Goal: Task Accomplishment & Management: Manage account settings

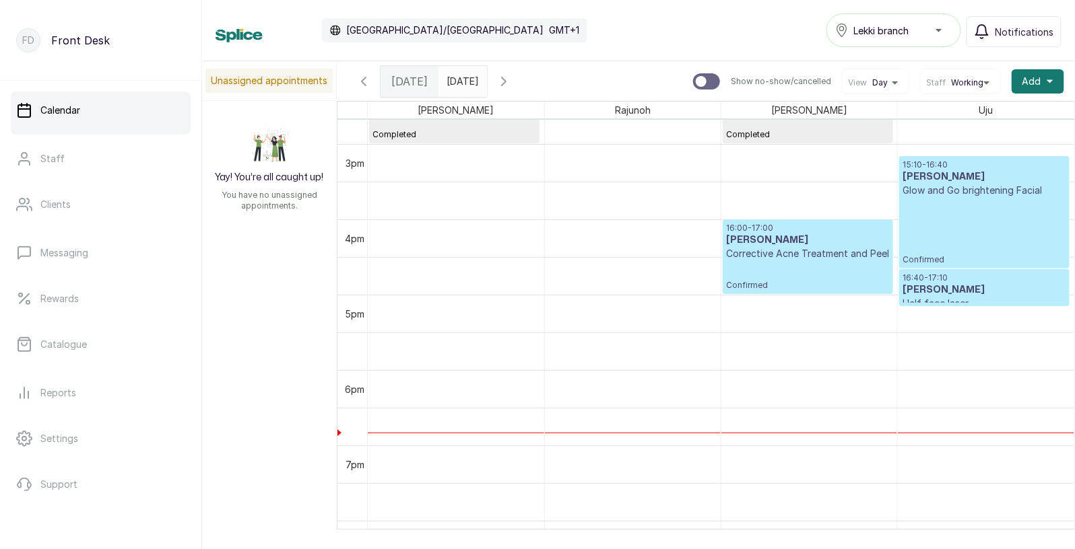
scroll to position [1113, 0]
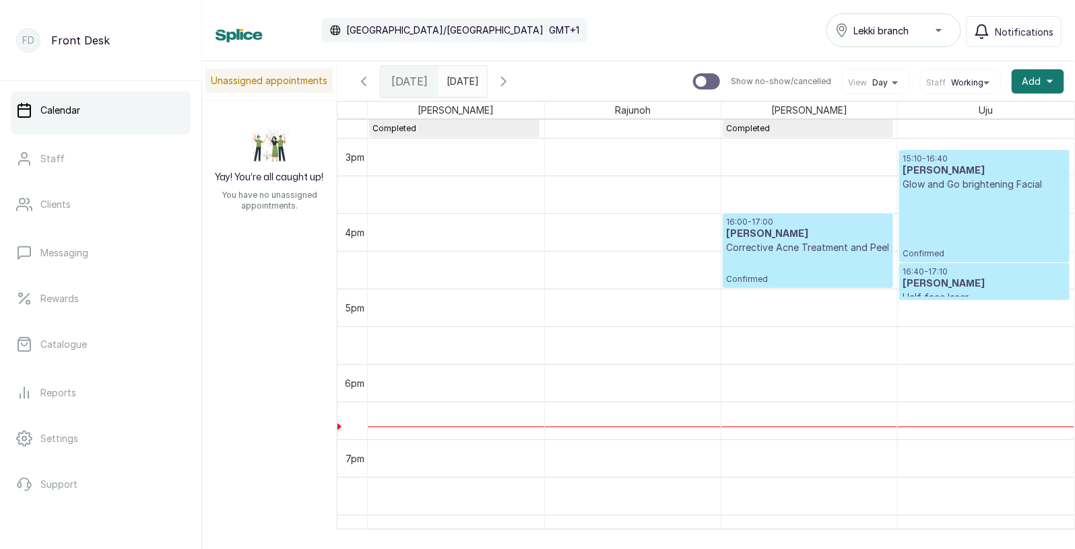
click at [994, 211] on div "15:10 - 16:40 [PERSON_NAME] Glow and Go brightening Facial Confirmed" at bounding box center [984, 207] width 164 height 106
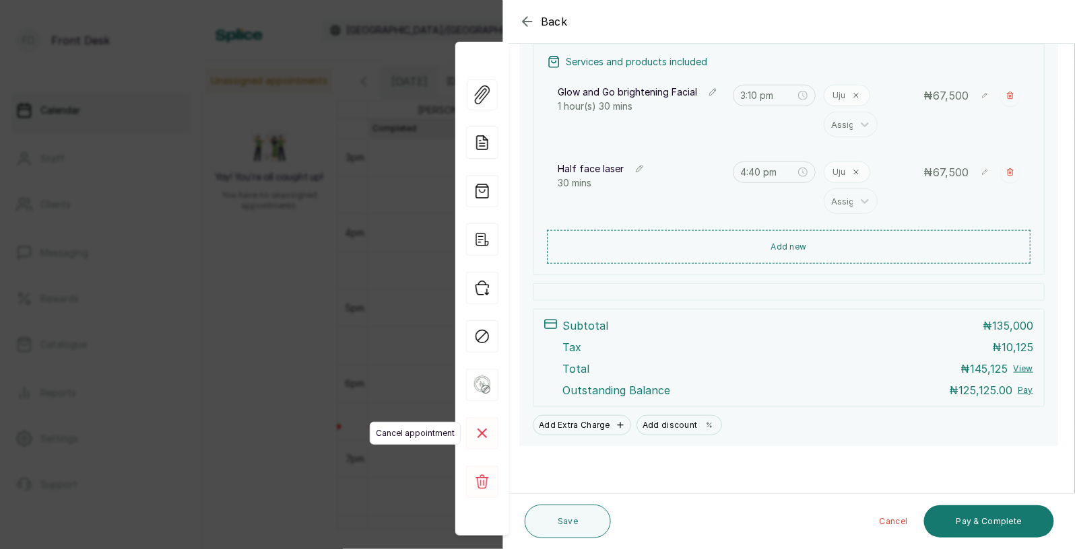
scroll to position [257, 0]
click at [395, 329] on span "Mark as no show" at bounding box center [421, 336] width 79 height 23
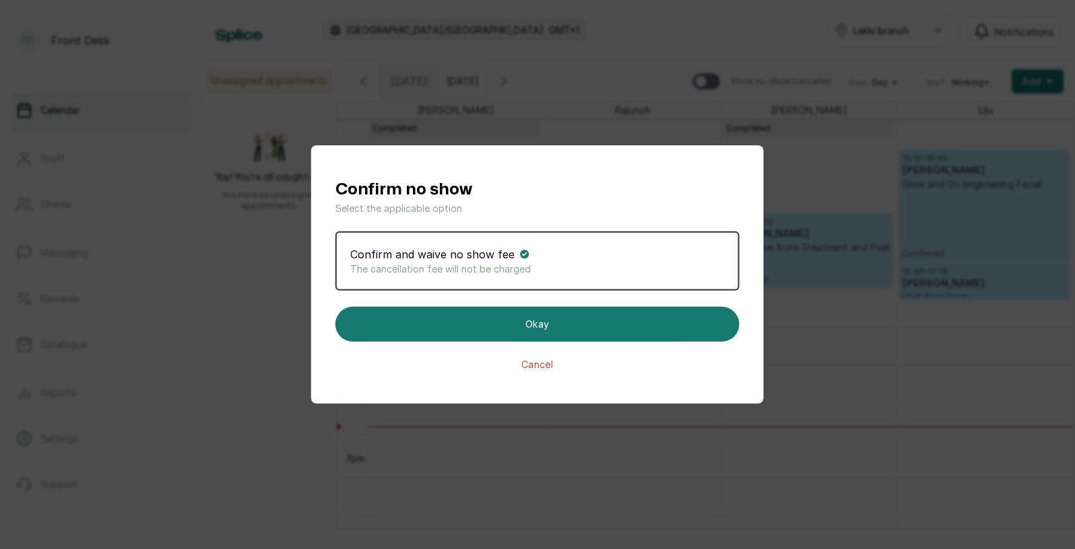
click at [537, 366] on button "Cancel" at bounding box center [537, 364] width 404 height 13
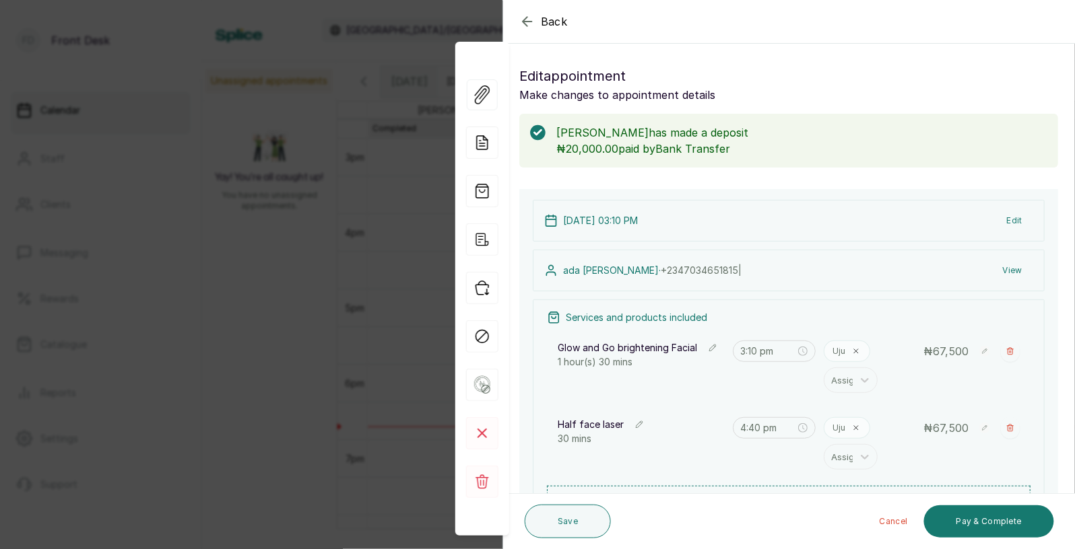
click at [273, 390] on div "Back Appointment Details Edit appointment Make changes to appointment details […" at bounding box center [537, 274] width 1075 height 549
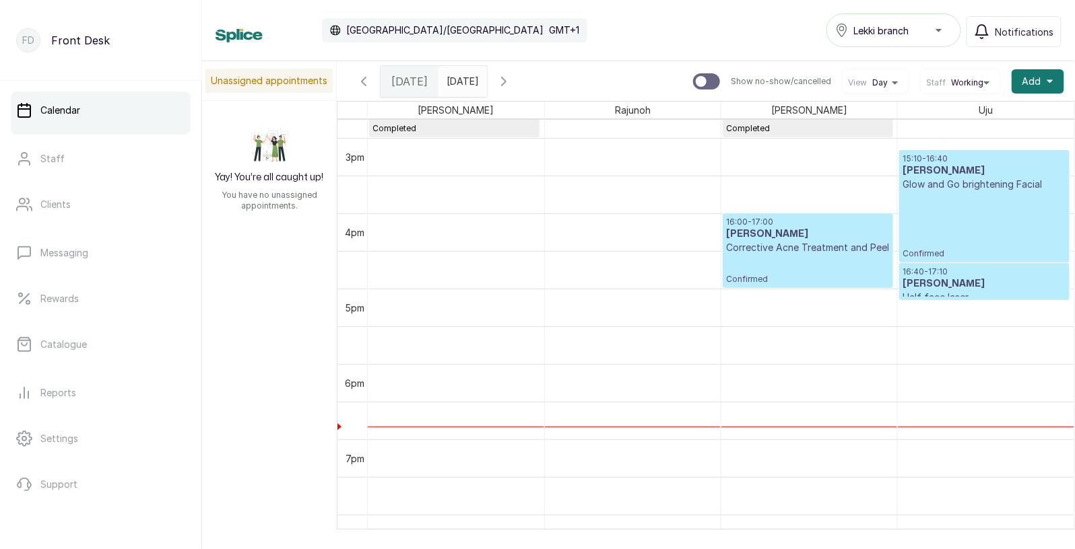
click at [834, 250] on p "Corrective Acne Treatment and Peel" at bounding box center [808, 247] width 164 height 13
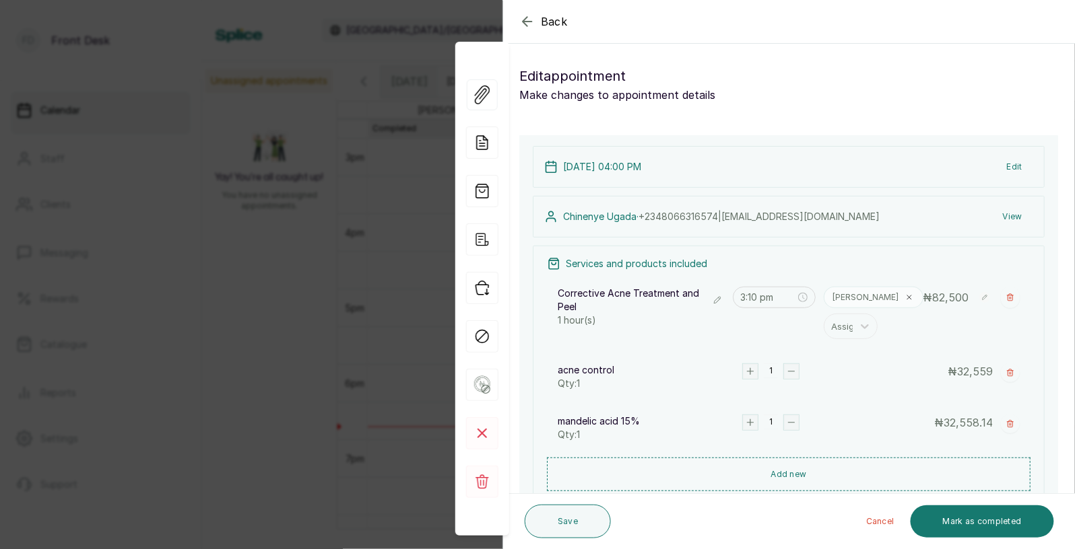
type input "4:00 pm"
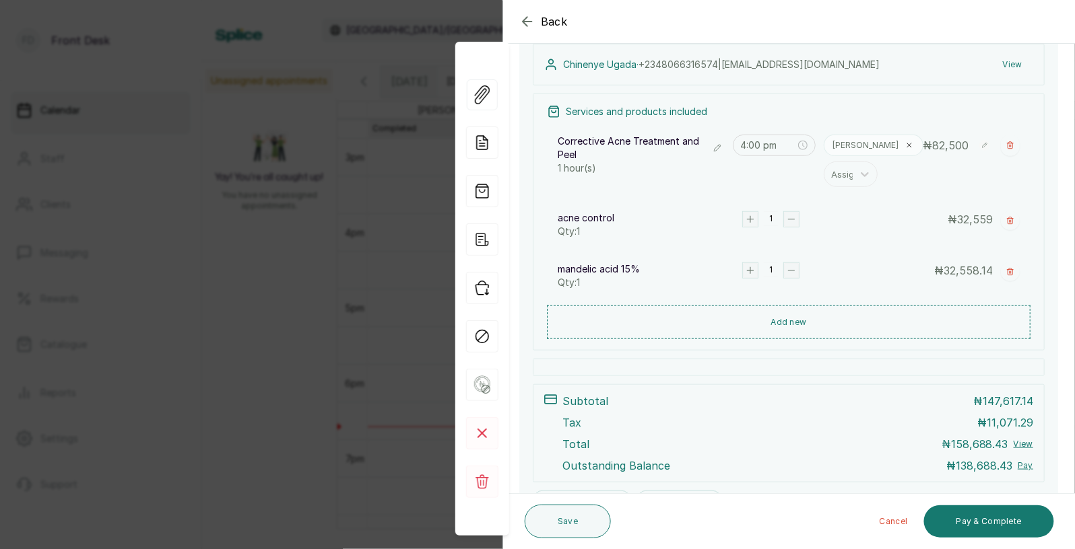
scroll to position [260, 0]
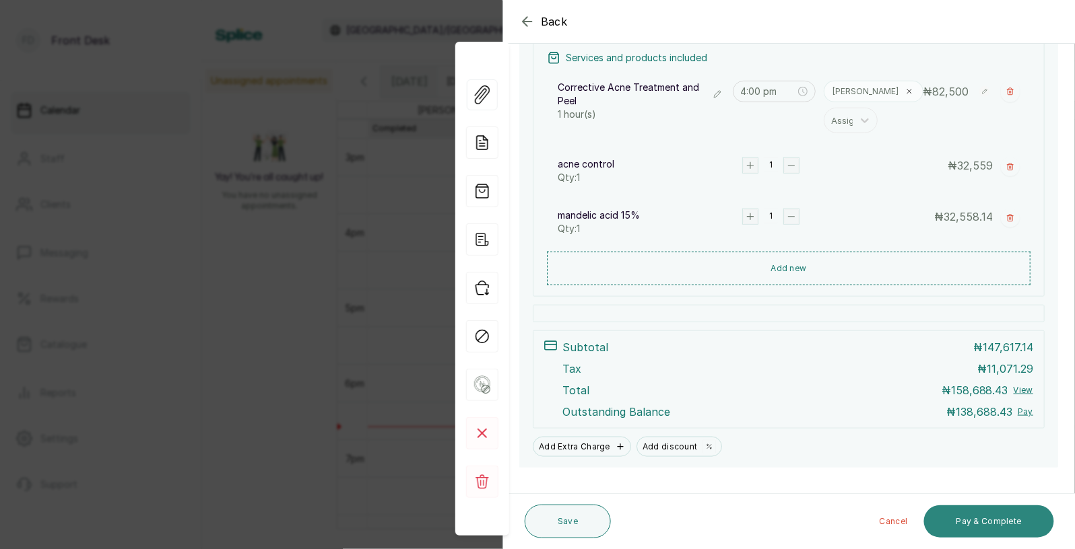
click at [981, 521] on button "Pay & Complete" at bounding box center [989, 522] width 130 height 32
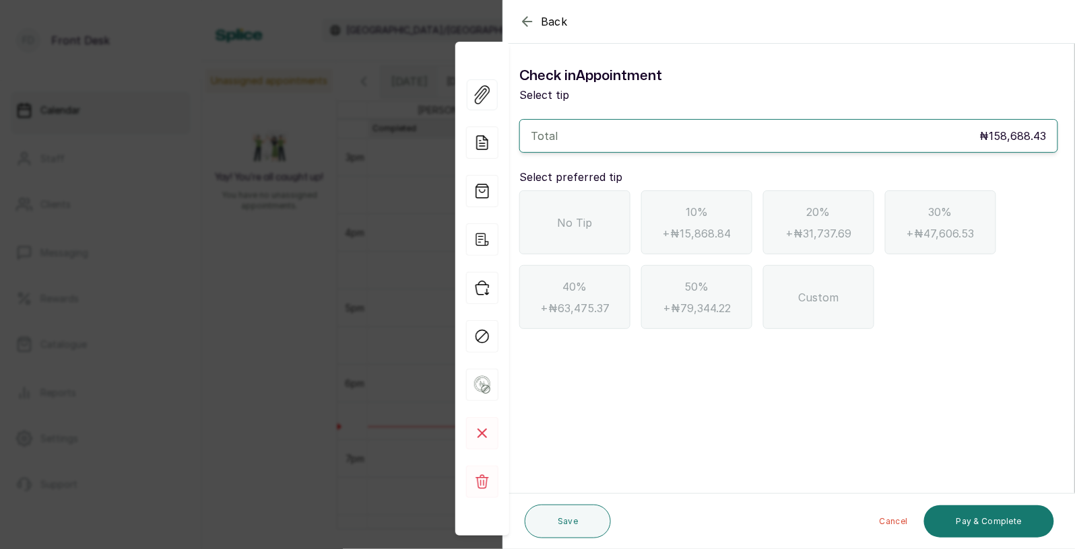
scroll to position [0, 0]
click at [555, 225] on div "No Tip" at bounding box center [574, 223] width 111 height 64
click at [527, 18] on icon "button" at bounding box center [527, 21] width 16 height 16
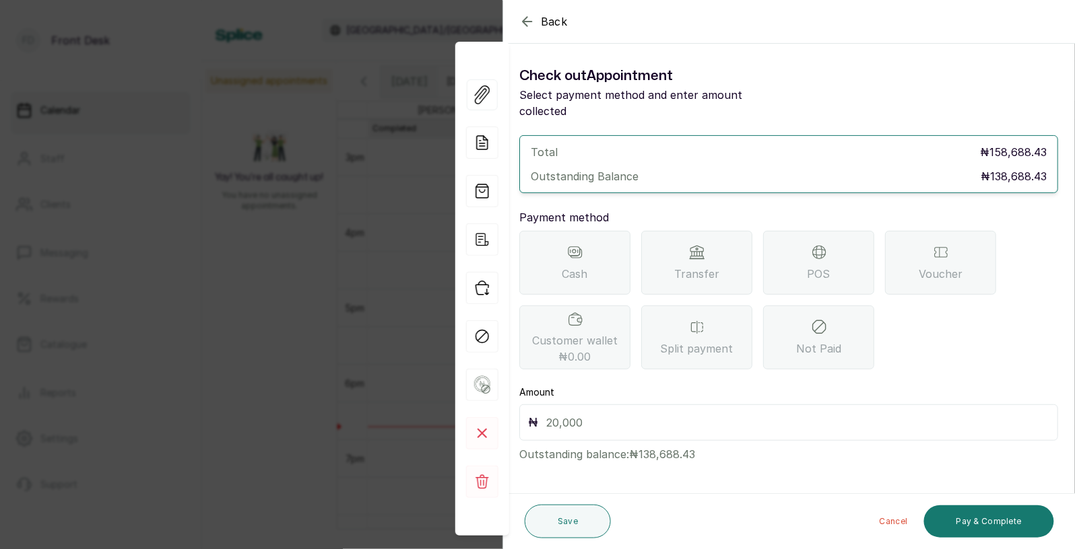
click at [681, 242] on div "Transfer" at bounding box center [696, 263] width 111 height 64
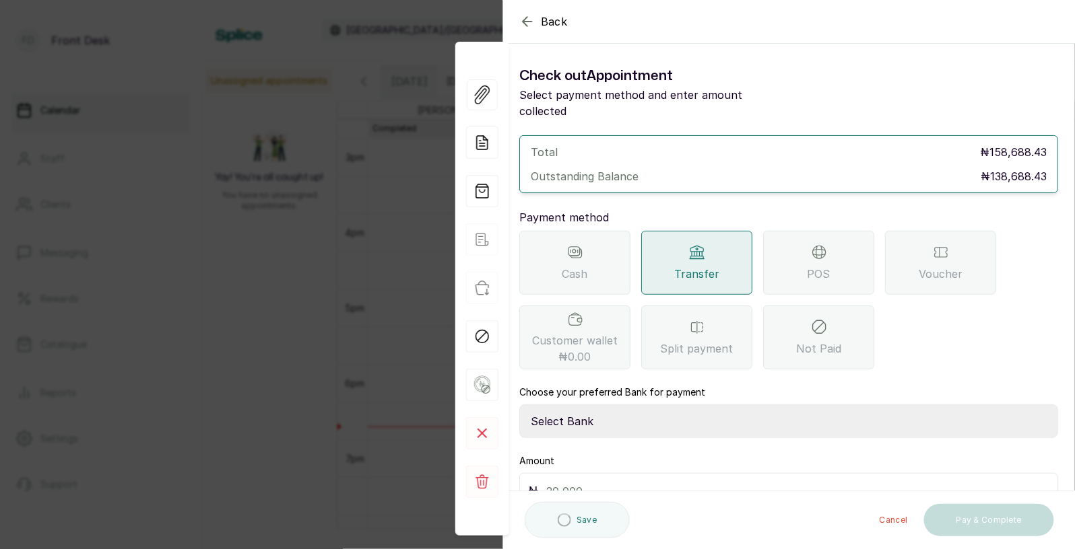
scroll to position [57, 0]
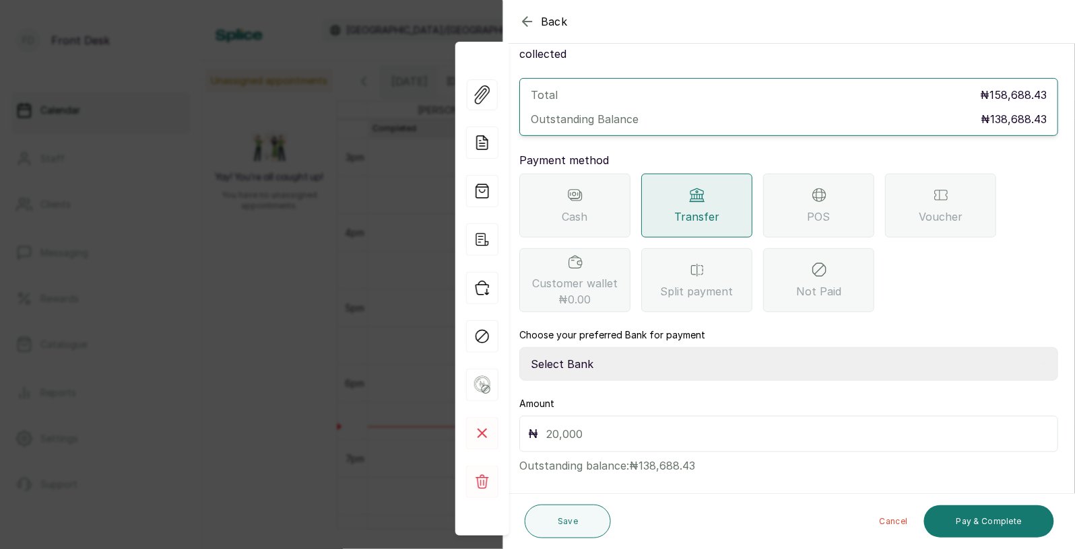
click at [610, 347] on select "Select Bank [PERSON_NAME] Fairmoney Microfinance Bank SKN ANALYTICS MED AESTH. …" at bounding box center [788, 364] width 539 height 34
select select "43272bc0-21c6-4b19-b9fb-c2093b8603c2"
click at [600, 425] on input "text" at bounding box center [797, 434] width 503 height 19
type input "138,688.43"
click at [972, 516] on button "Pay & Complete" at bounding box center [989, 522] width 130 height 32
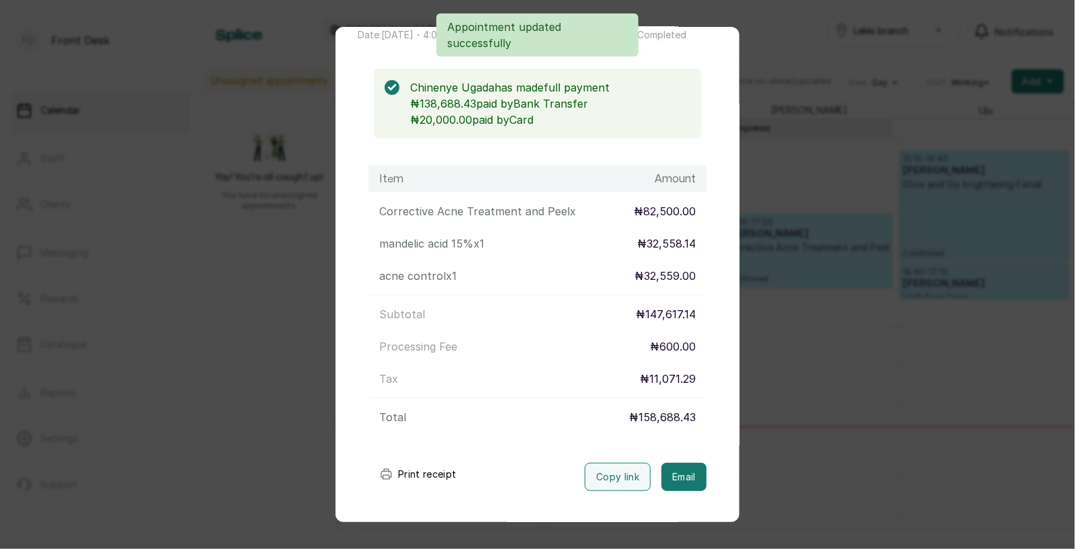
scroll to position [146, 0]
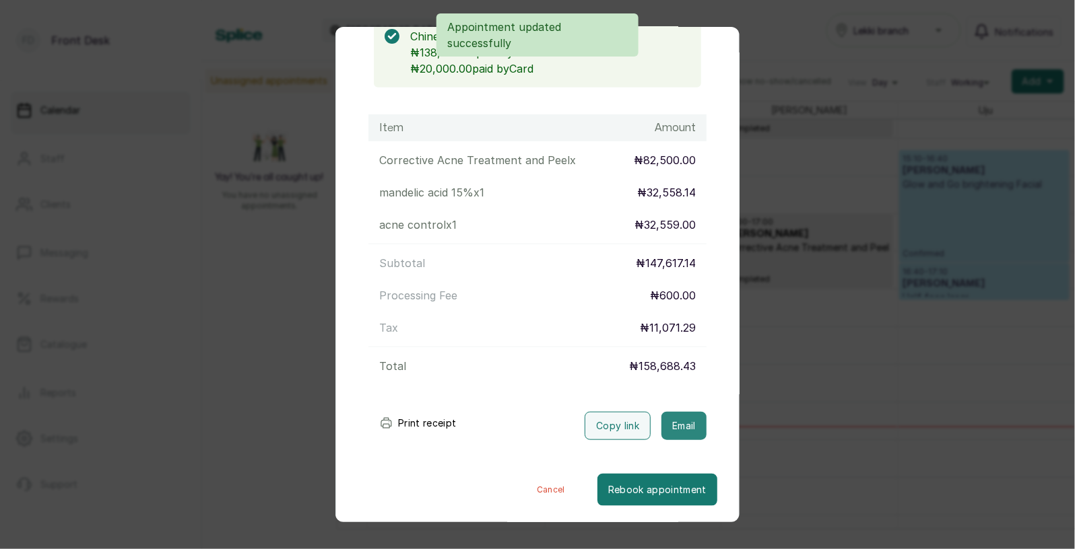
click at [685, 425] on button "Email" at bounding box center [683, 426] width 45 height 28
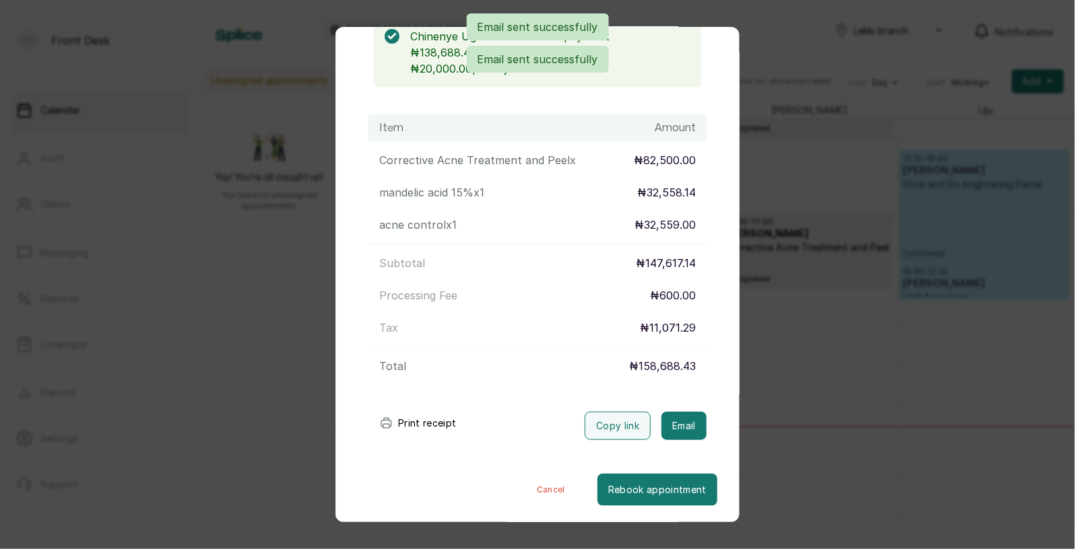
click at [799, 437] on div "Transaction Details Booking ID: # SPdPJZ9q Date: [DATE] ・ 4:00 PM Billed to: [P…" at bounding box center [537, 274] width 1075 height 549
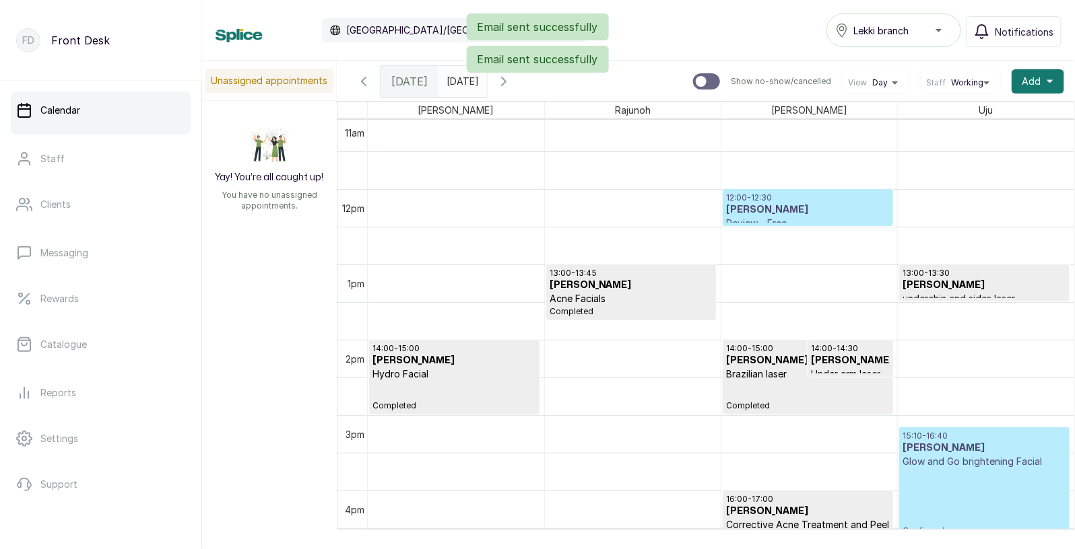
scroll to position [837, 0]
click at [821, 213] on h3 "[PERSON_NAME]" at bounding box center [808, 208] width 164 height 13
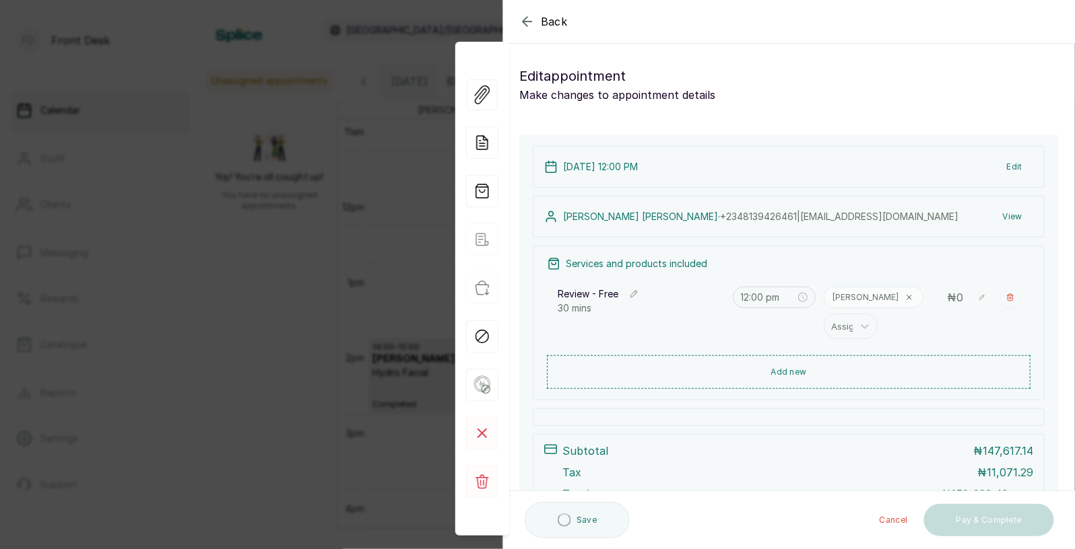
scroll to position [104, 0]
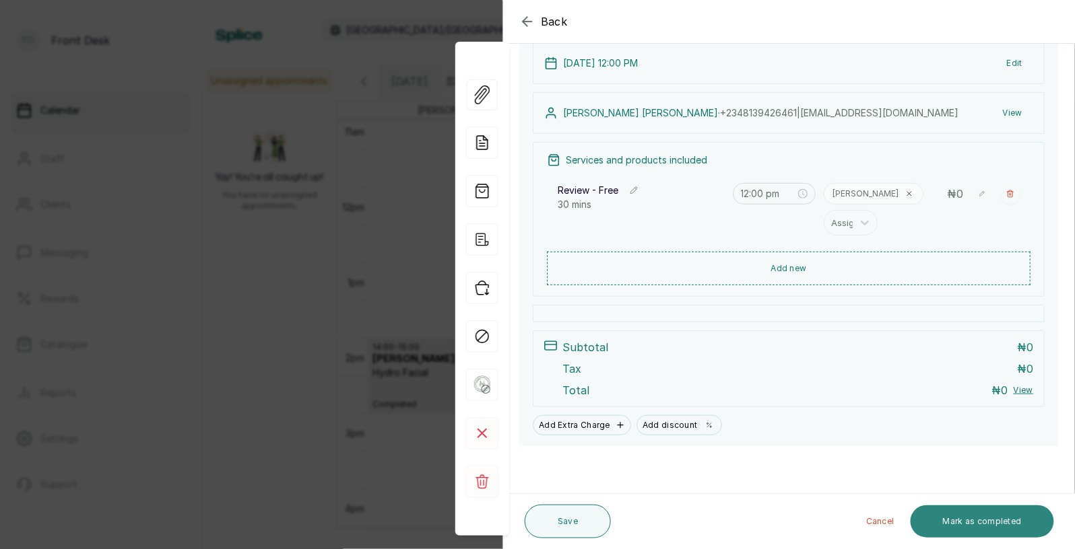
click at [979, 520] on button "Mark as completed" at bounding box center [981, 522] width 143 height 32
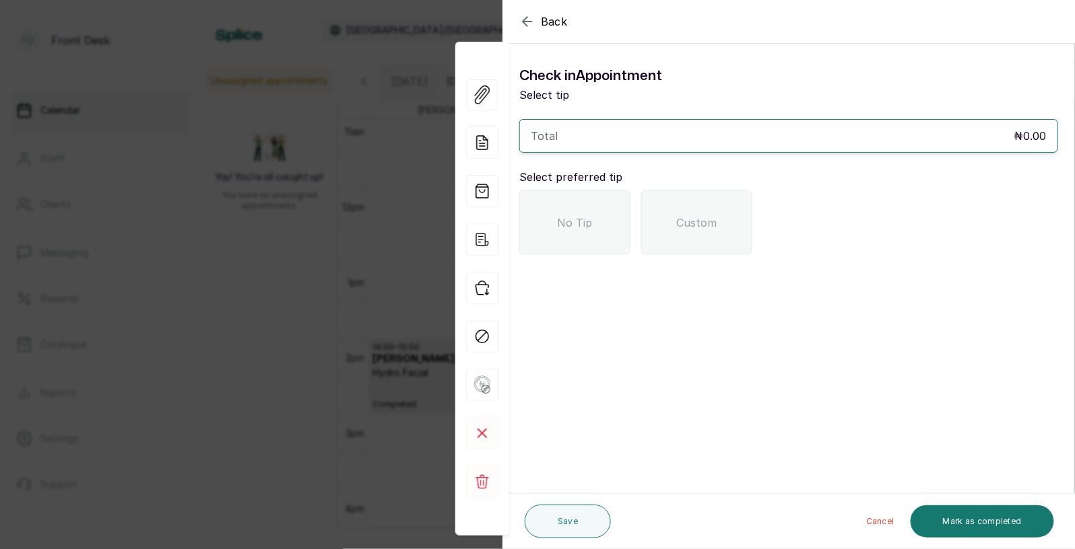
click at [566, 212] on div "No Tip" at bounding box center [574, 223] width 111 height 64
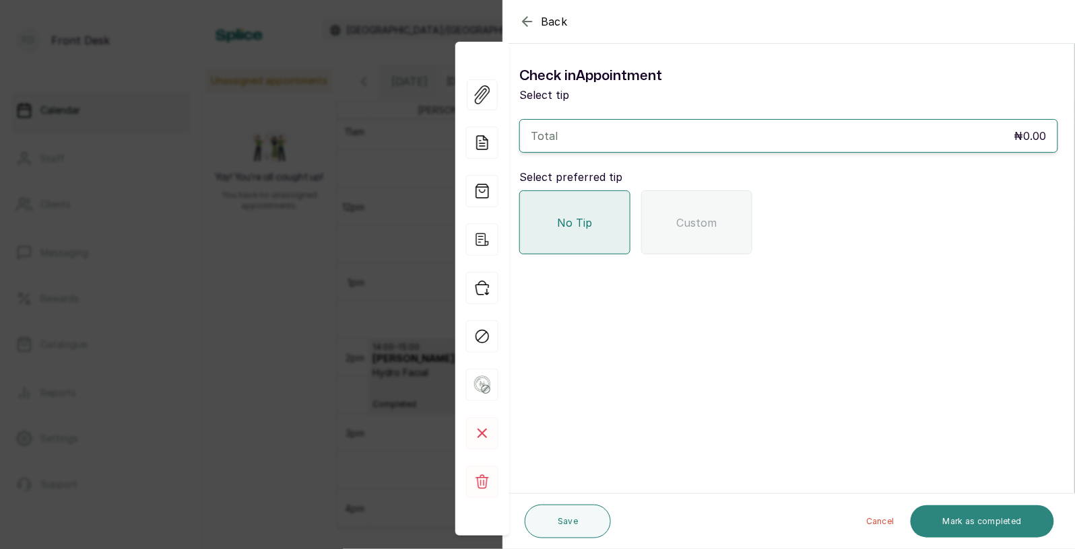
click at [969, 520] on button "Mark as completed" at bounding box center [981, 522] width 143 height 32
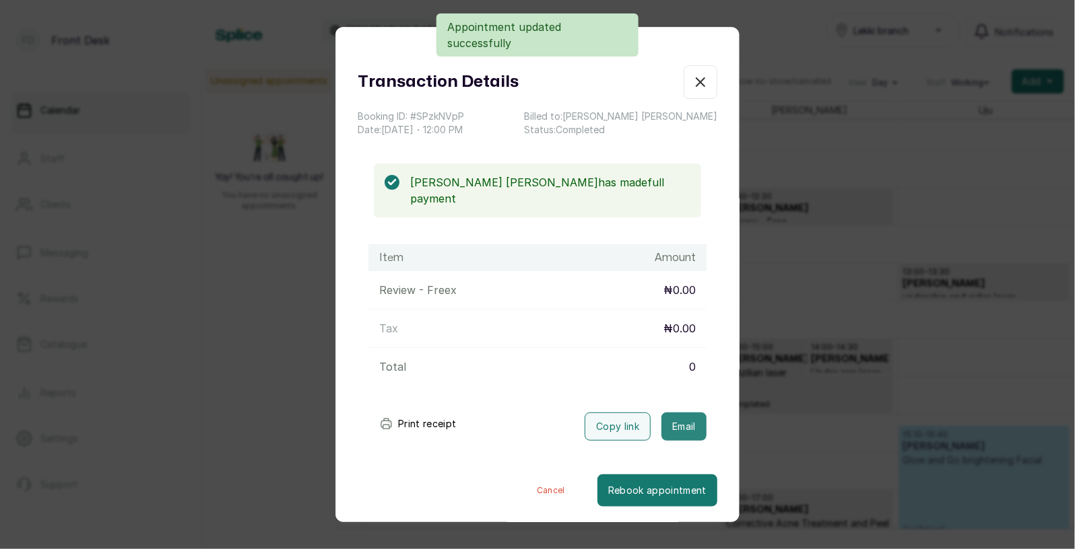
click at [687, 413] on button "Email" at bounding box center [683, 427] width 45 height 28
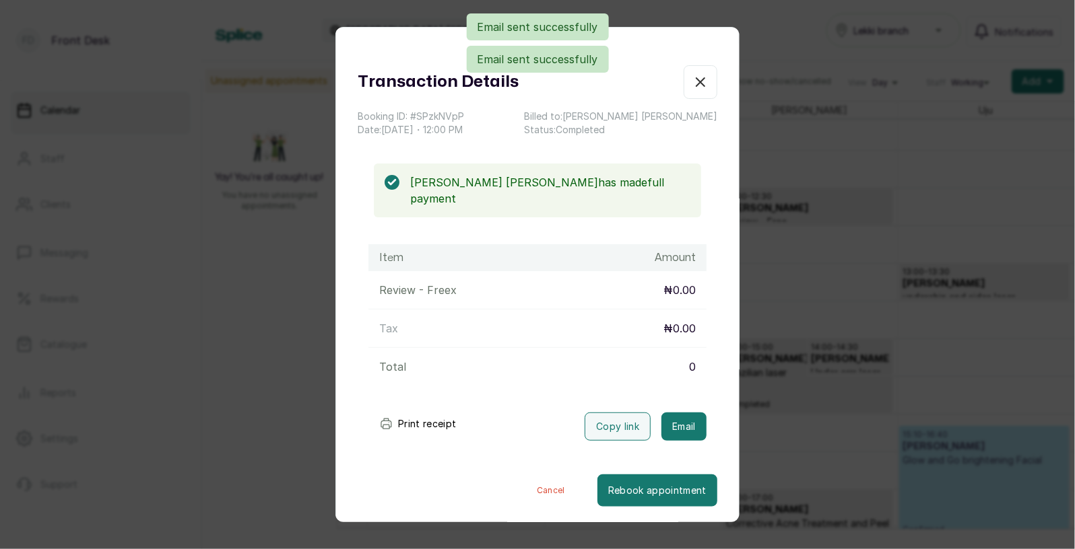
click at [791, 388] on div "Transaction Details Booking ID: # SPzkNVpP Date: [DATE] ・ 12:00 PM Billed to: […" at bounding box center [537, 274] width 1075 height 549
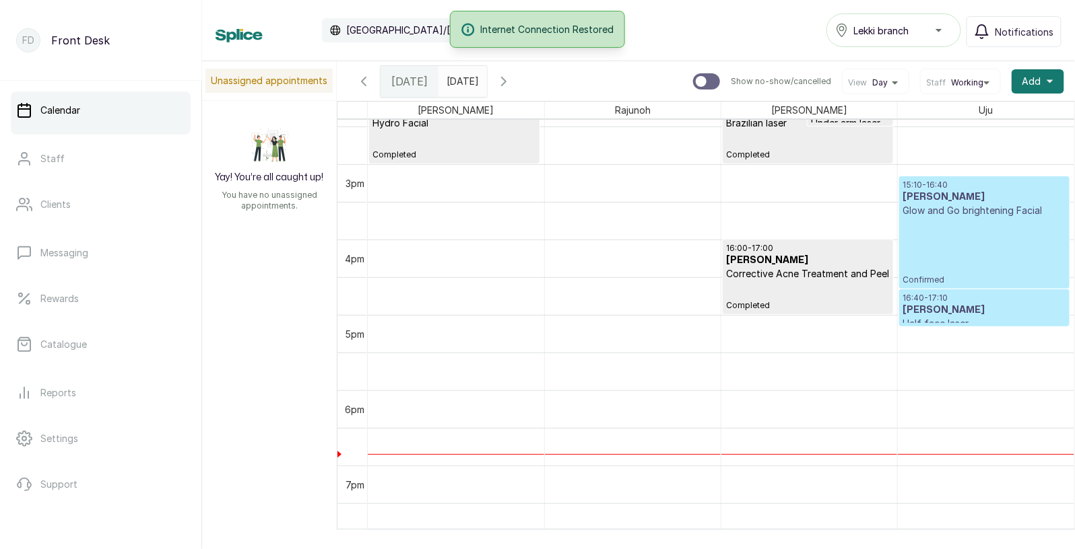
click at [512, 81] on icon "button" at bounding box center [504, 81] width 16 height 16
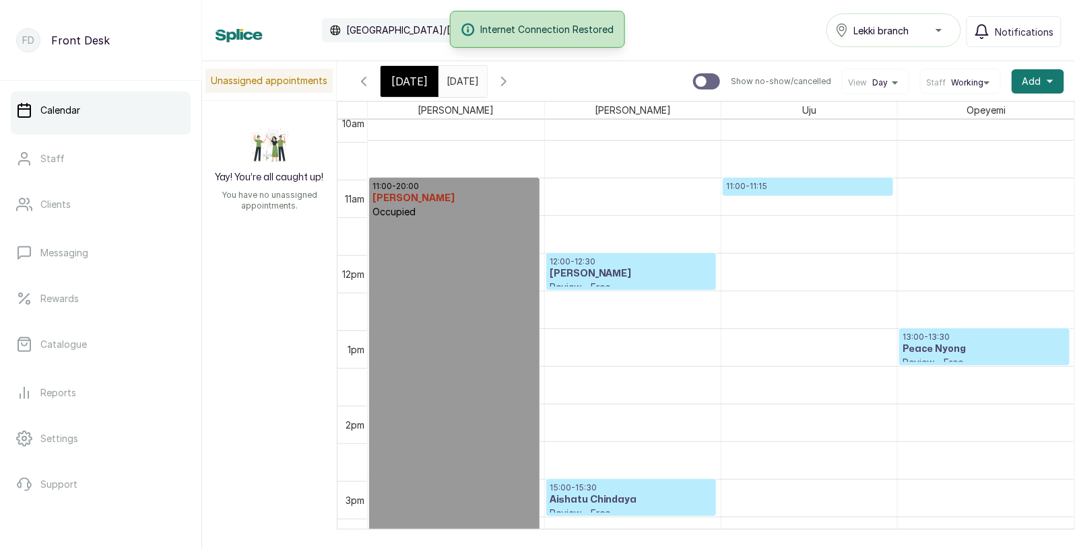
scroll to position [772, 0]
click at [821, 189] on p "11:00 - 11:15" at bounding box center [808, 186] width 164 height 11
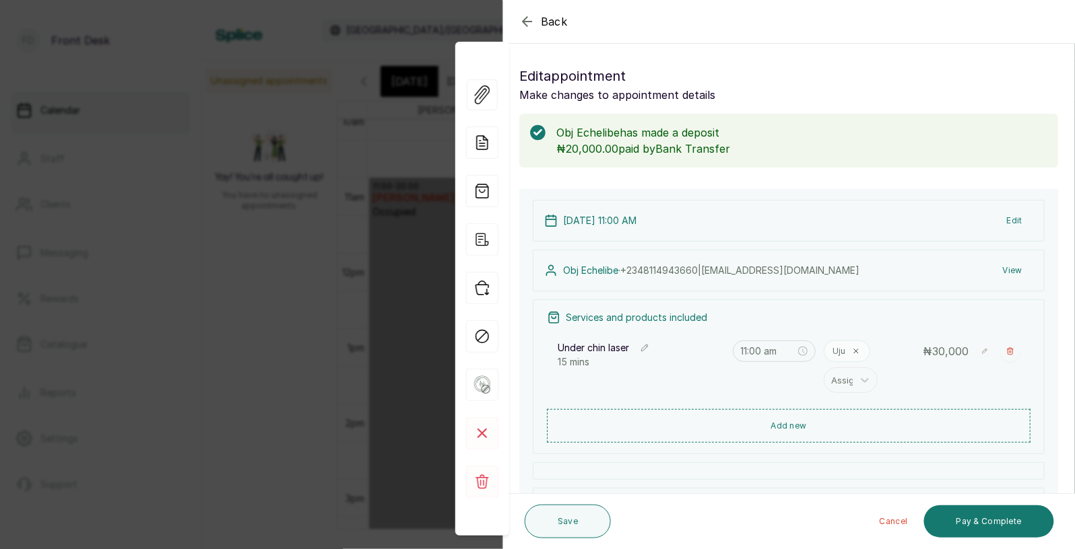
click at [347, 327] on div "Back Appointment Details Edit appointment Make changes to appointment details O…" at bounding box center [537, 274] width 1075 height 549
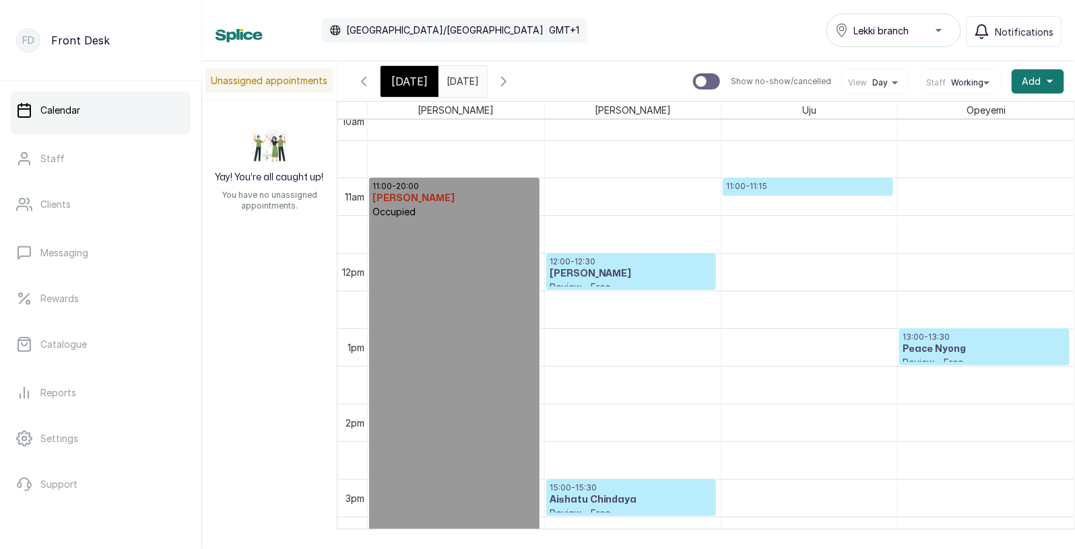
scroll to position [858, 0]
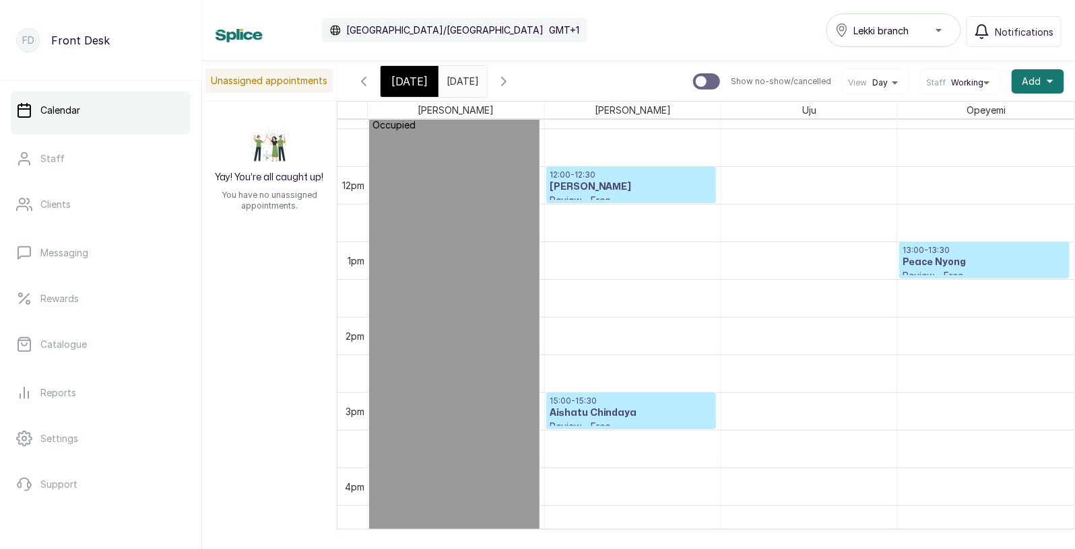
click at [659, 185] on h3 "[PERSON_NAME]" at bounding box center [631, 186] width 164 height 13
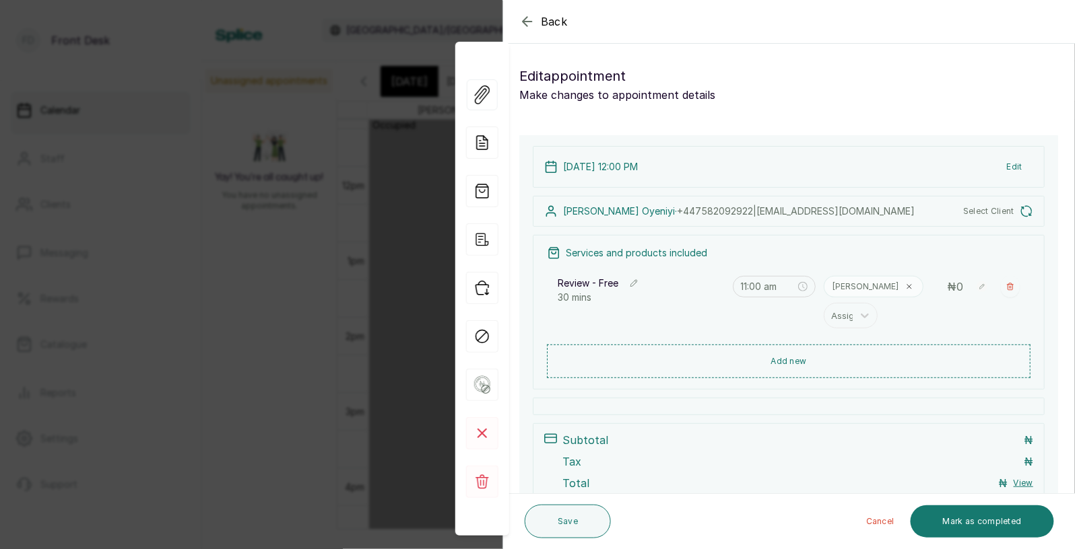
type input "12:00 pm"
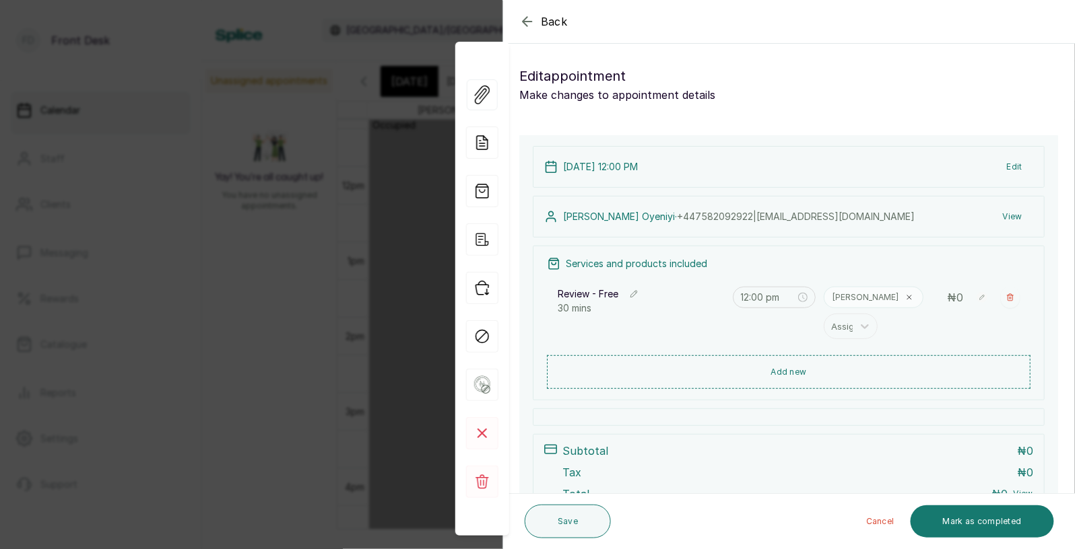
click at [327, 274] on div "Back Appointment Details Edit appointment Make changes to appointment details A…" at bounding box center [537, 274] width 1075 height 549
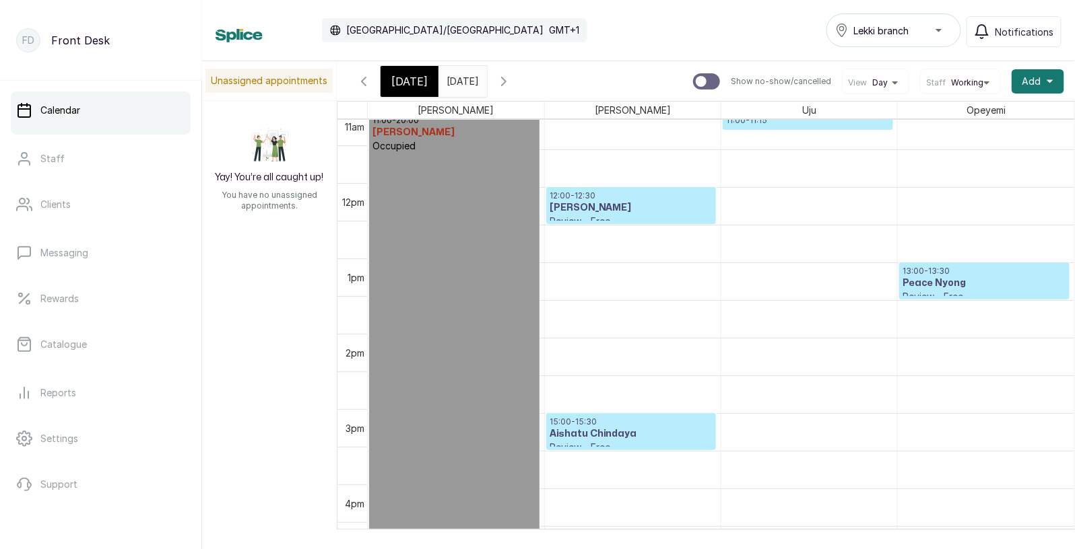
scroll to position [844, 0]
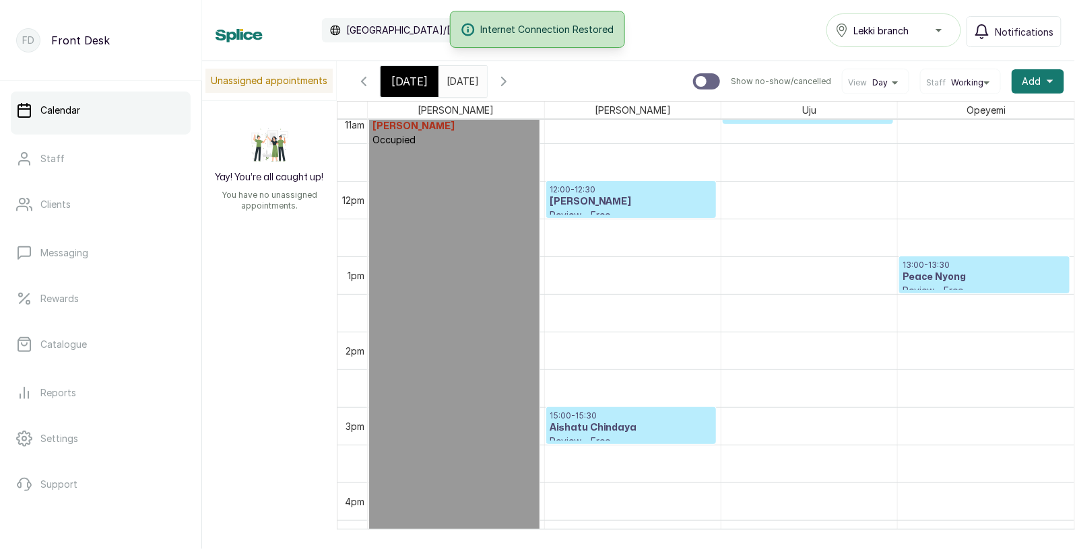
click at [401, 76] on span "[DATE]" at bounding box center [409, 81] width 36 height 16
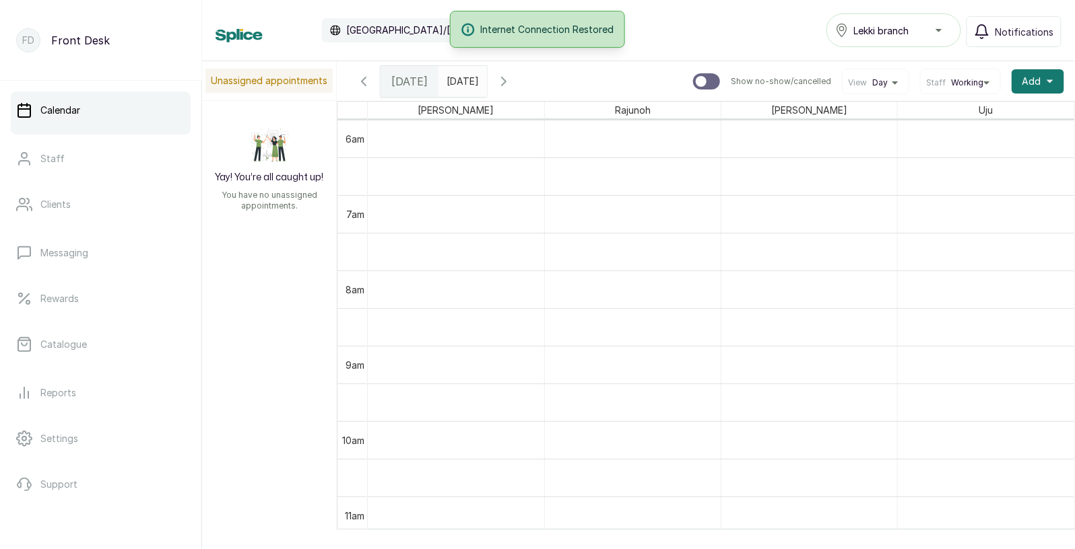
scroll to position [790, 0]
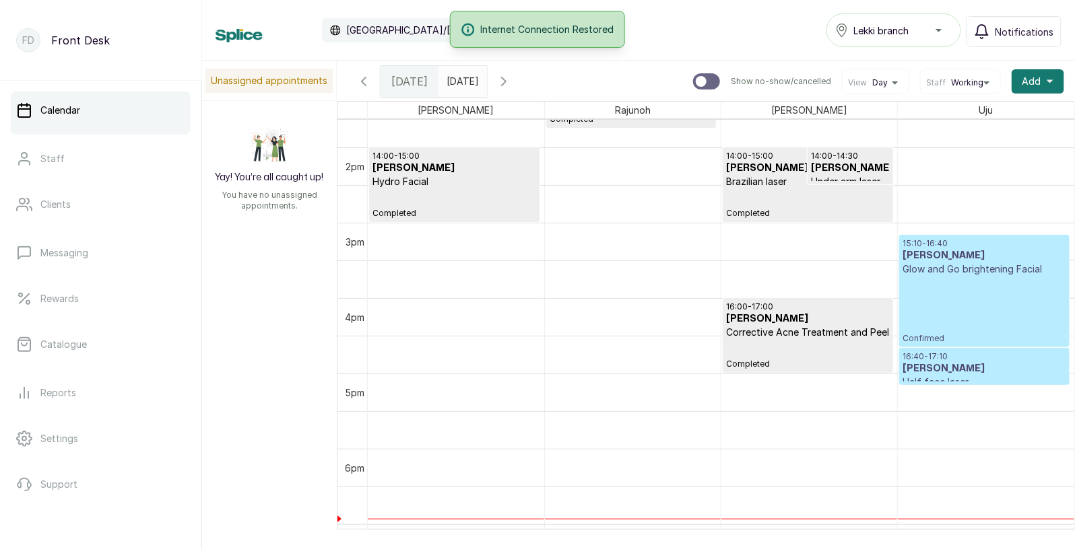
click at [809, 333] on p "Corrective Acne Treatment and Peel" at bounding box center [808, 332] width 164 height 13
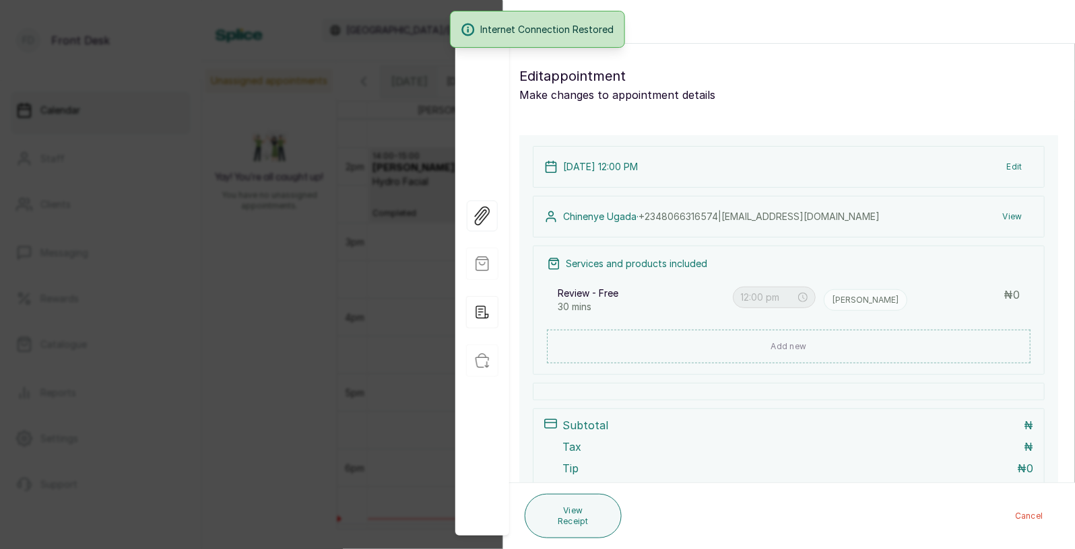
type input "4:00 pm"
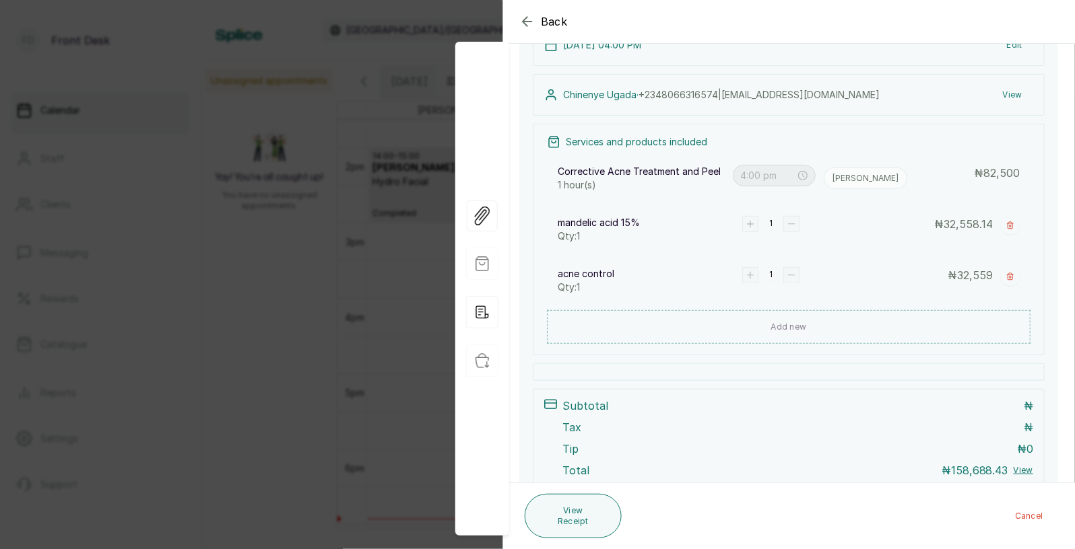
scroll to position [118, 0]
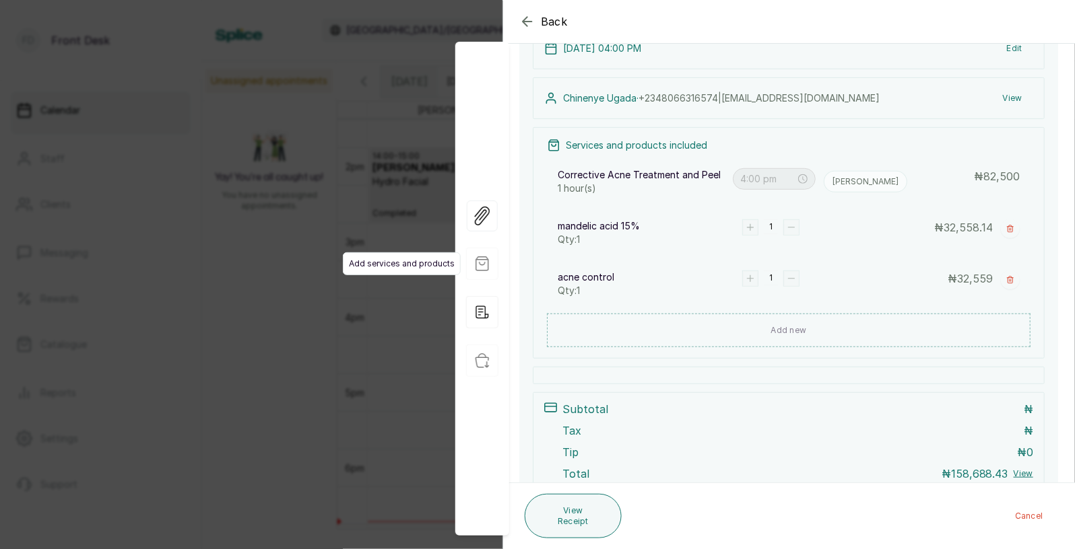
click at [386, 269] on span "Add services and products" at bounding box center [402, 263] width 118 height 23
click at [339, 363] on div "Back Appointment Details Edit appointment Make changes to appointment details A…" at bounding box center [537, 274] width 1075 height 549
